Goal: Find contact information: Find contact information

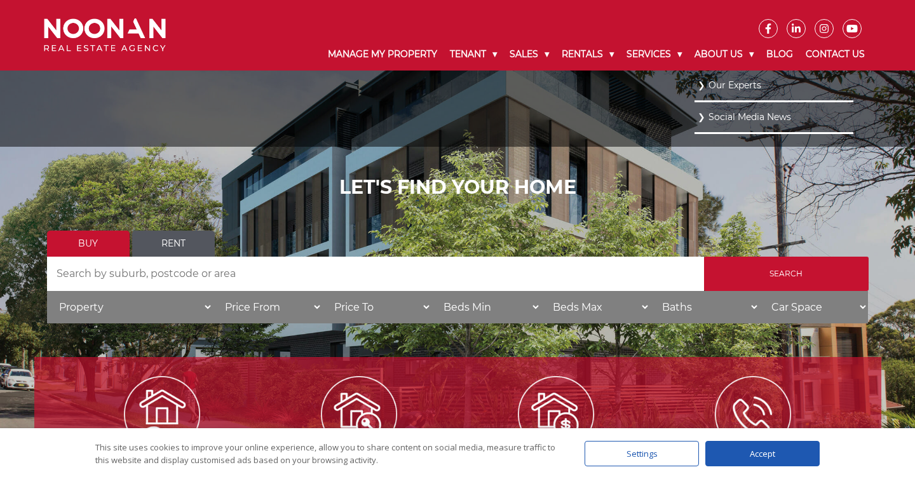
click at [741, 91] on link "Our Experts" at bounding box center [774, 85] width 152 height 17
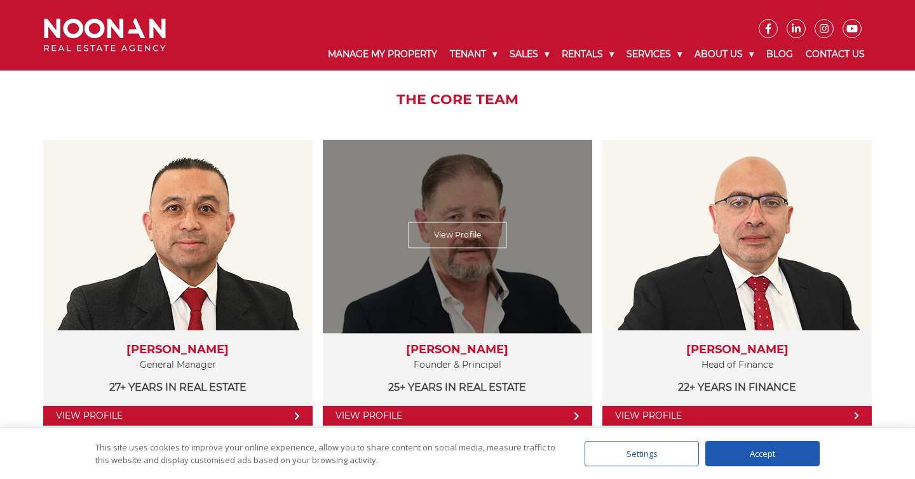
scroll to position [191, 0]
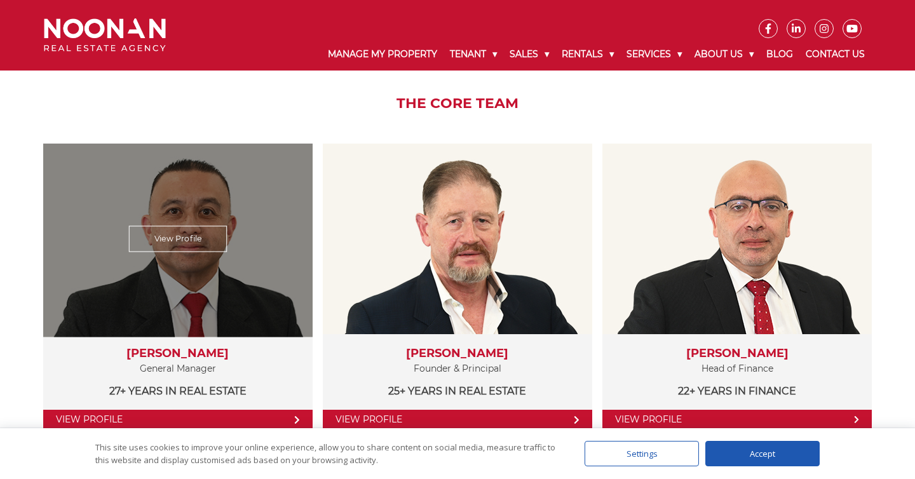
click at [199, 235] on link "View Profile" at bounding box center [177, 239] width 98 height 26
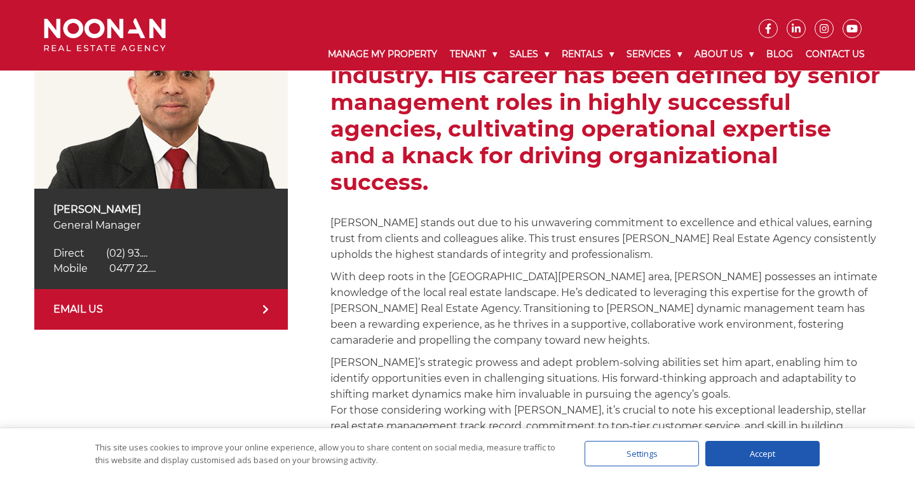
scroll to position [295, 0]
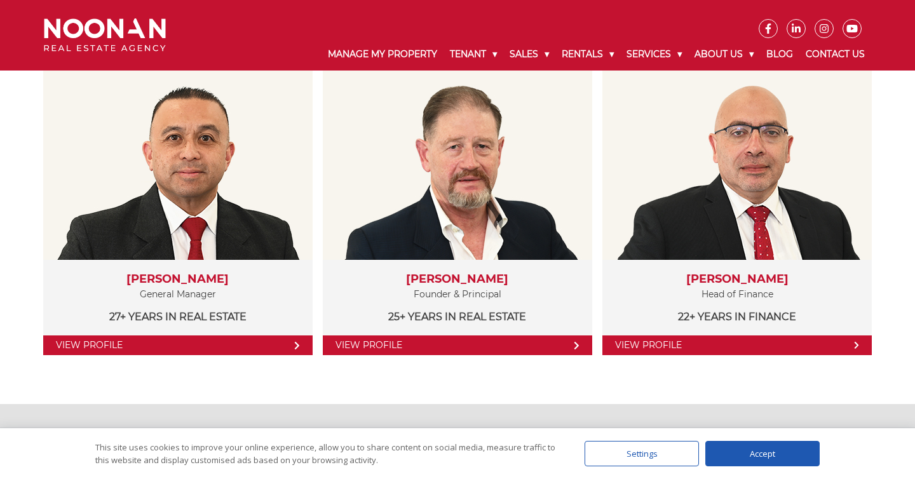
scroll to position [281, 0]
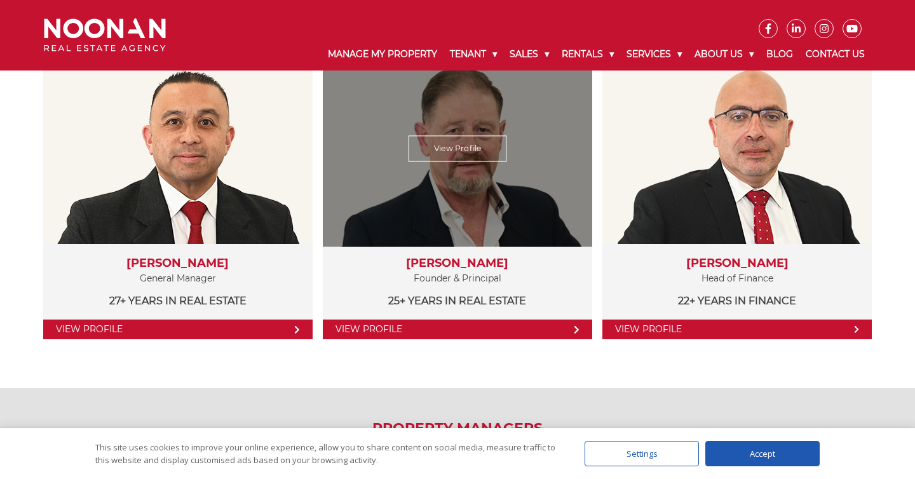
click at [468, 329] on link "View Profile" at bounding box center [457, 330] width 269 height 20
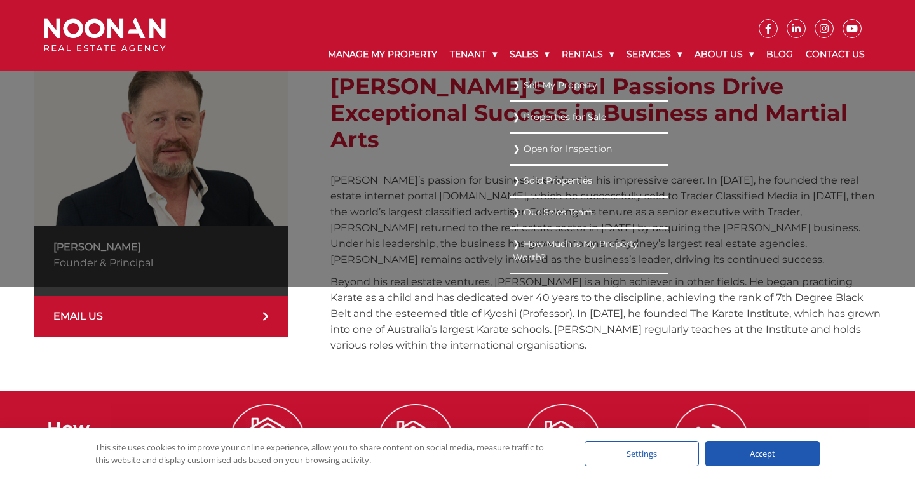
scroll to position [240, 0]
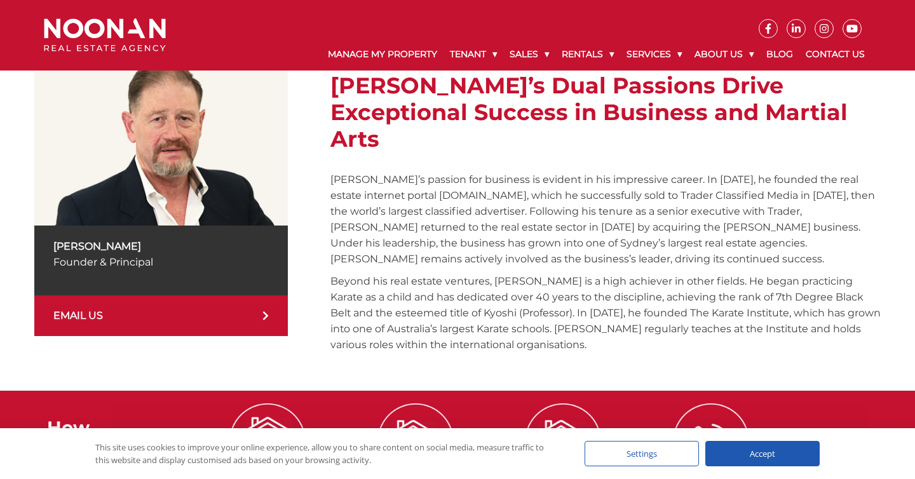
click at [371, 344] on div "Michael Noonan Founder & Principal EMAIL US From Real Estate Innovator to Karat…" at bounding box center [457, 202] width 847 height 377
